Goal: Transaction & Acquisition: Obtain resource

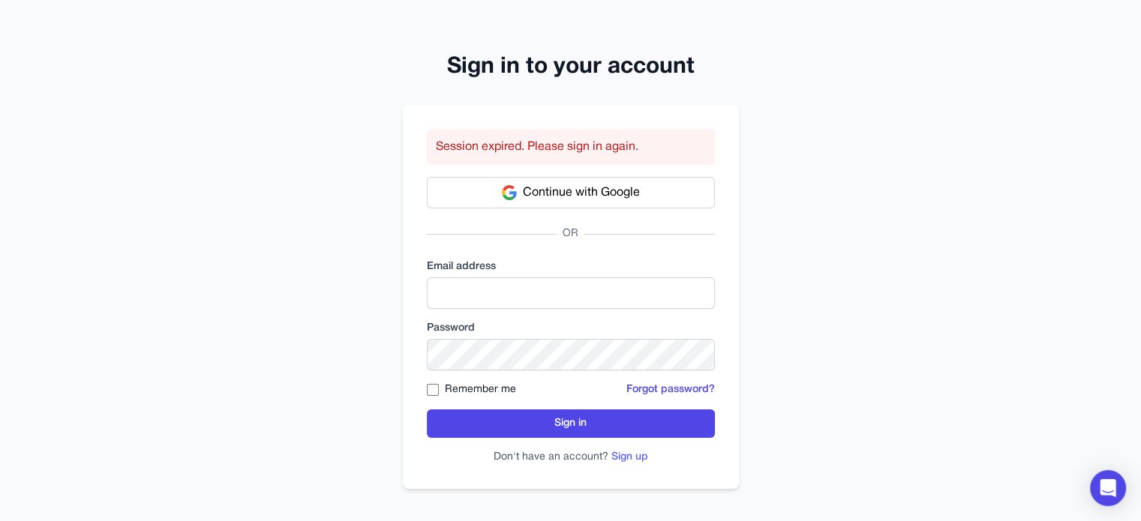
click at [636, 454] on button "Sign up" at bounding box center [630, 457] width 37 height 15
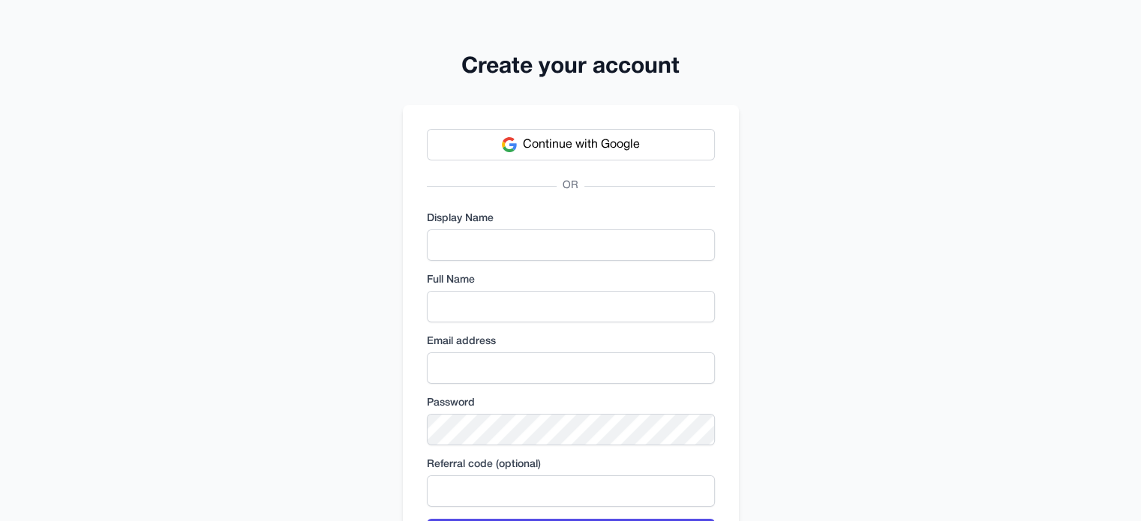
click at [795, 255] on div "Create your account Continue with Google OR Display Name Full Name Email addres…" at bounding box center [570, 347] width 1141 height 695
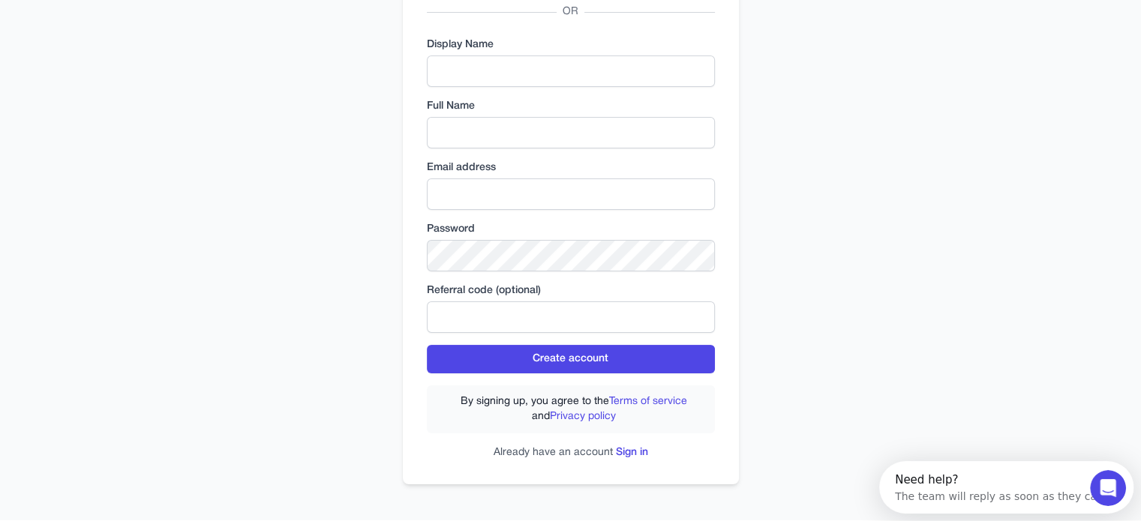
scroll to position [185, 0]
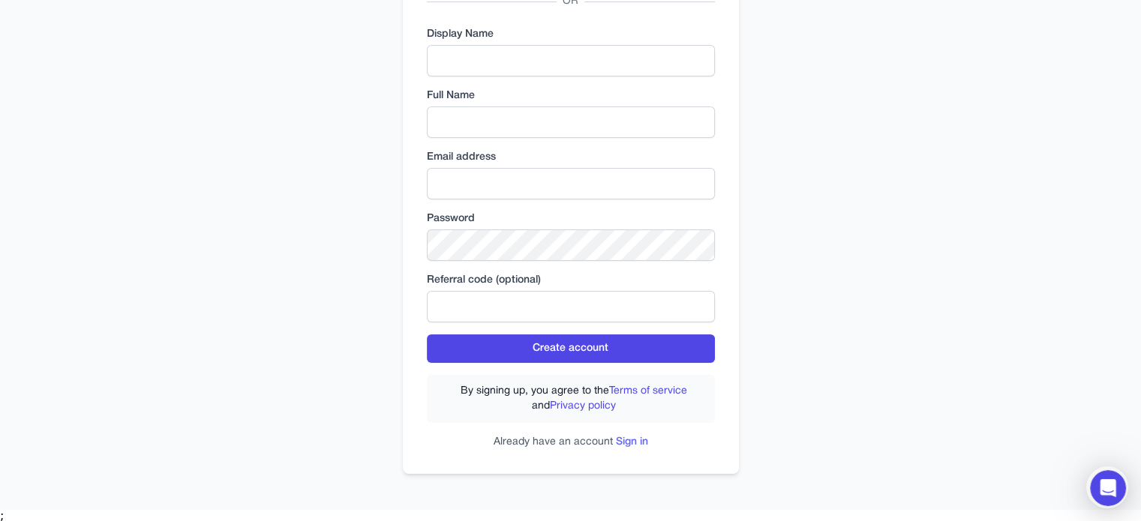
click at [636, 440] on link "Sign in" at bounding box center [632, 442] width 32 height 10
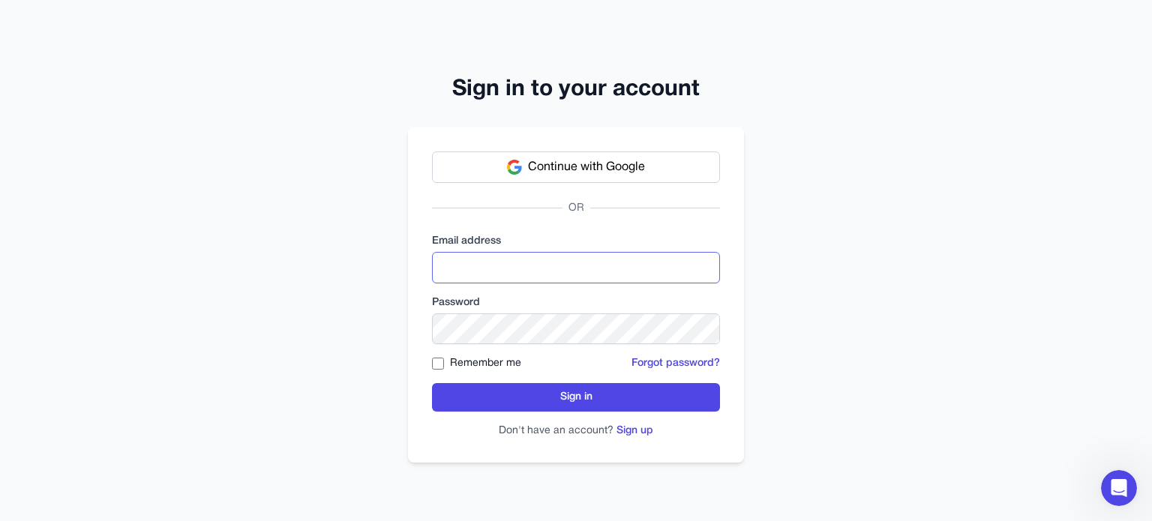
click at [528, 259] on input "email" at bounding box center [576, 268] width 288 height 32
type input "**********"
click at [474, 366] on label "Remember me" at bounding box center [485, 363] width 71 height 15
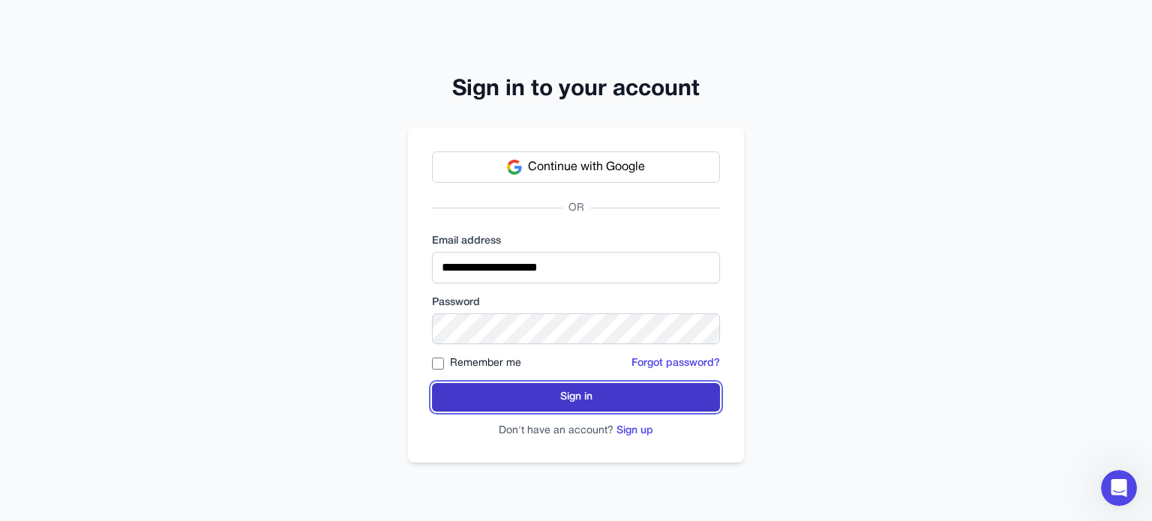
click at [618, 395] on button "Sign in" at bounding box center [576, 397] width 288 height 29
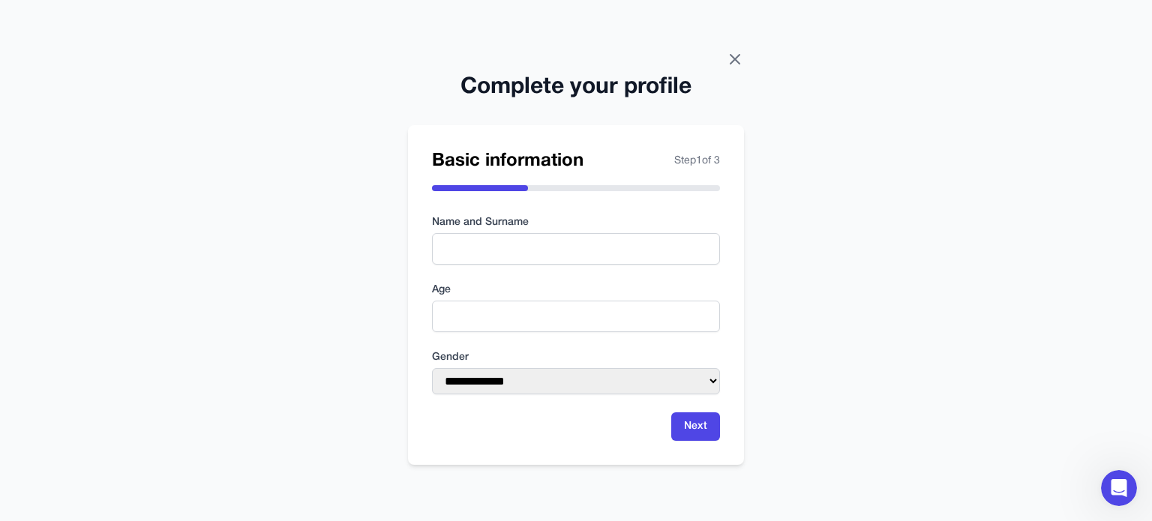
click at [737, 54] on icon at bounding box center [735, 59] width 18 height 18
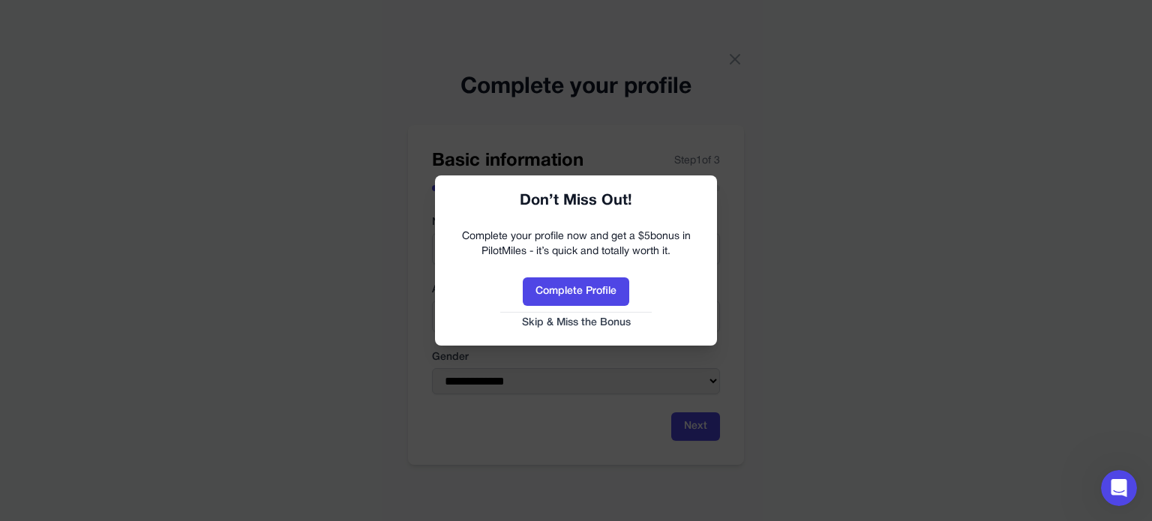
click at [611, 318] on link "Skip & Miss the Bonus" at bounding box center [576, 323] width 252 height 15
